Goal: Transaction & Acquisition: Obtain resource

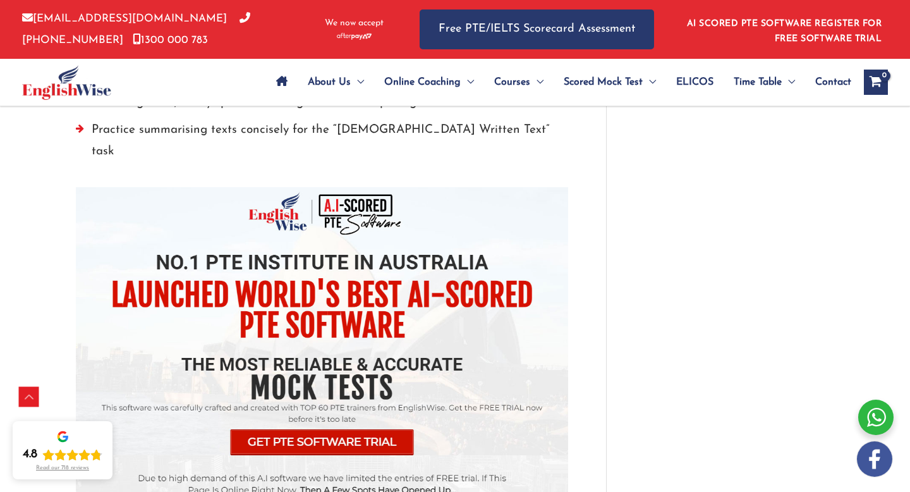
scroll to position [2128, 0]
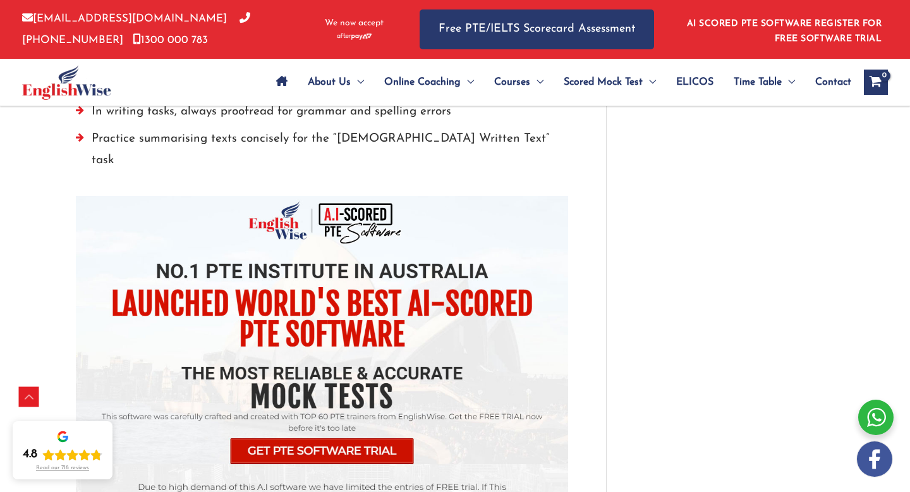
click at [312, 424] on img at bounding box center [322, 358] width 492 height 325
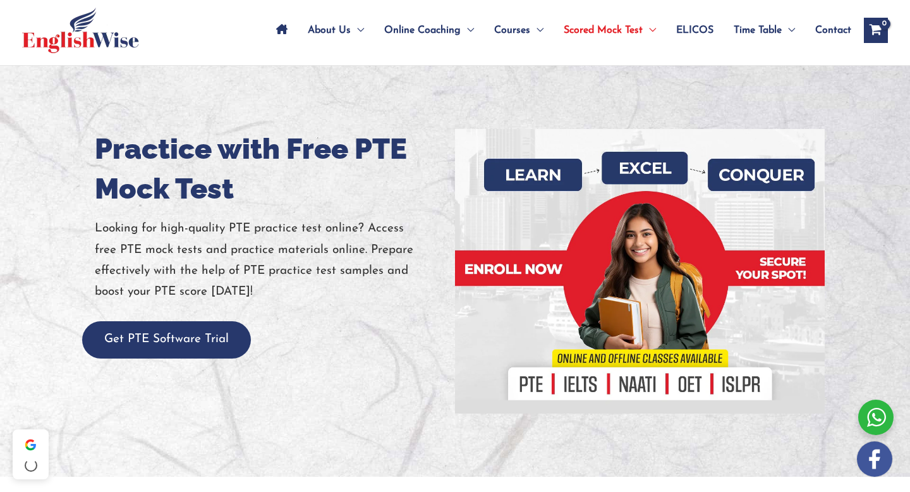
scroll to position [70, 0]
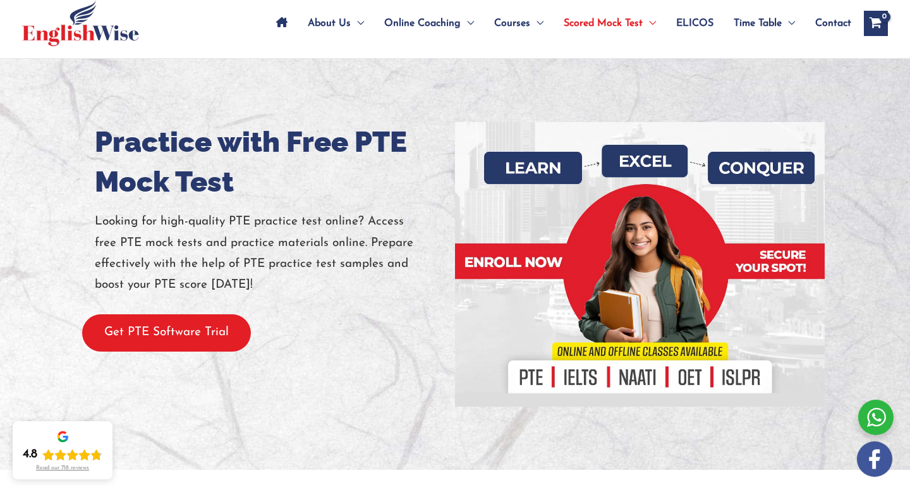
click at [208, 339] on button "Get PTE Software Trial" at bounding box center [166, 332] width 169 height 37
